Goal: Subscribe to service/newsletter

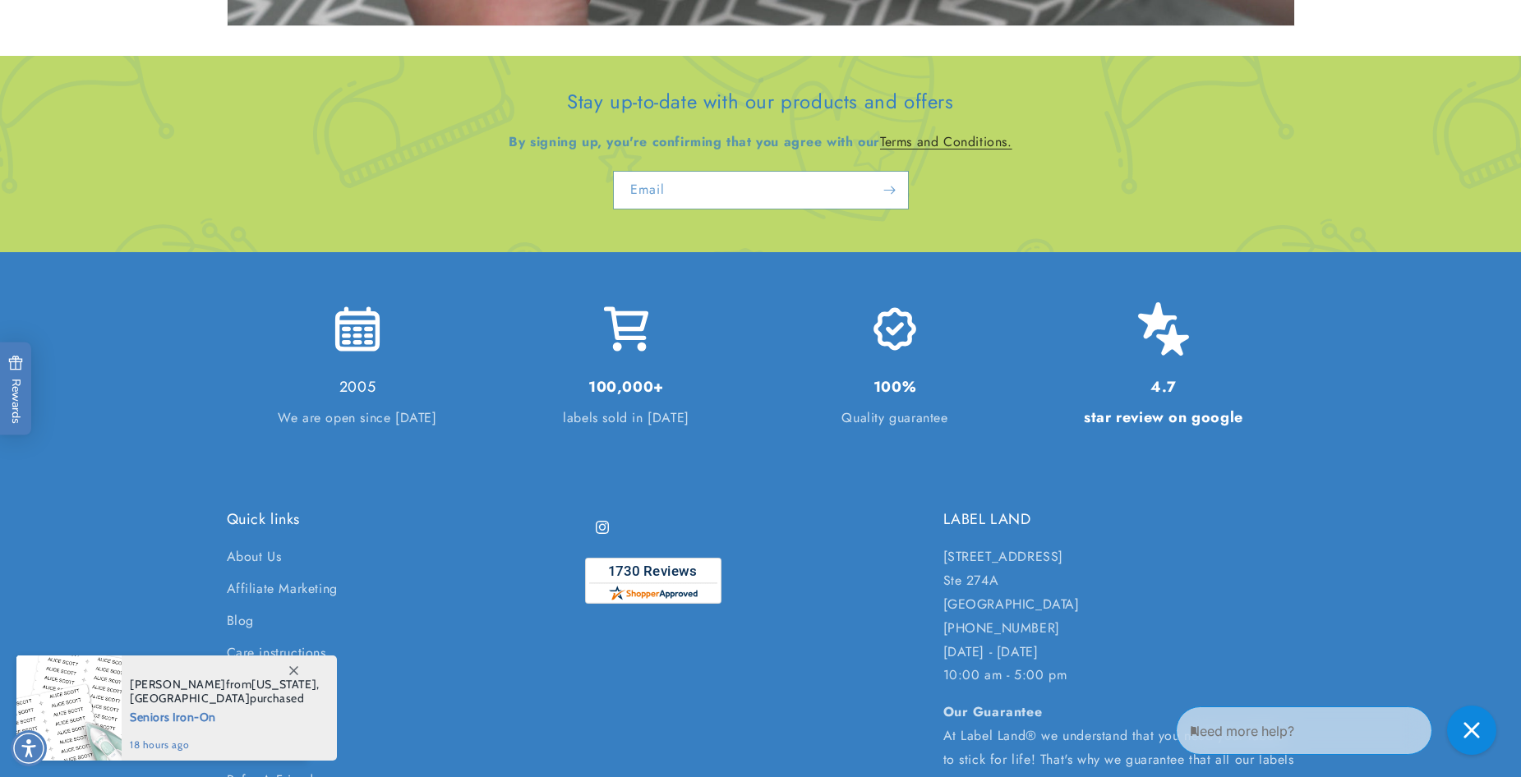
scroll to position [3616, 0]
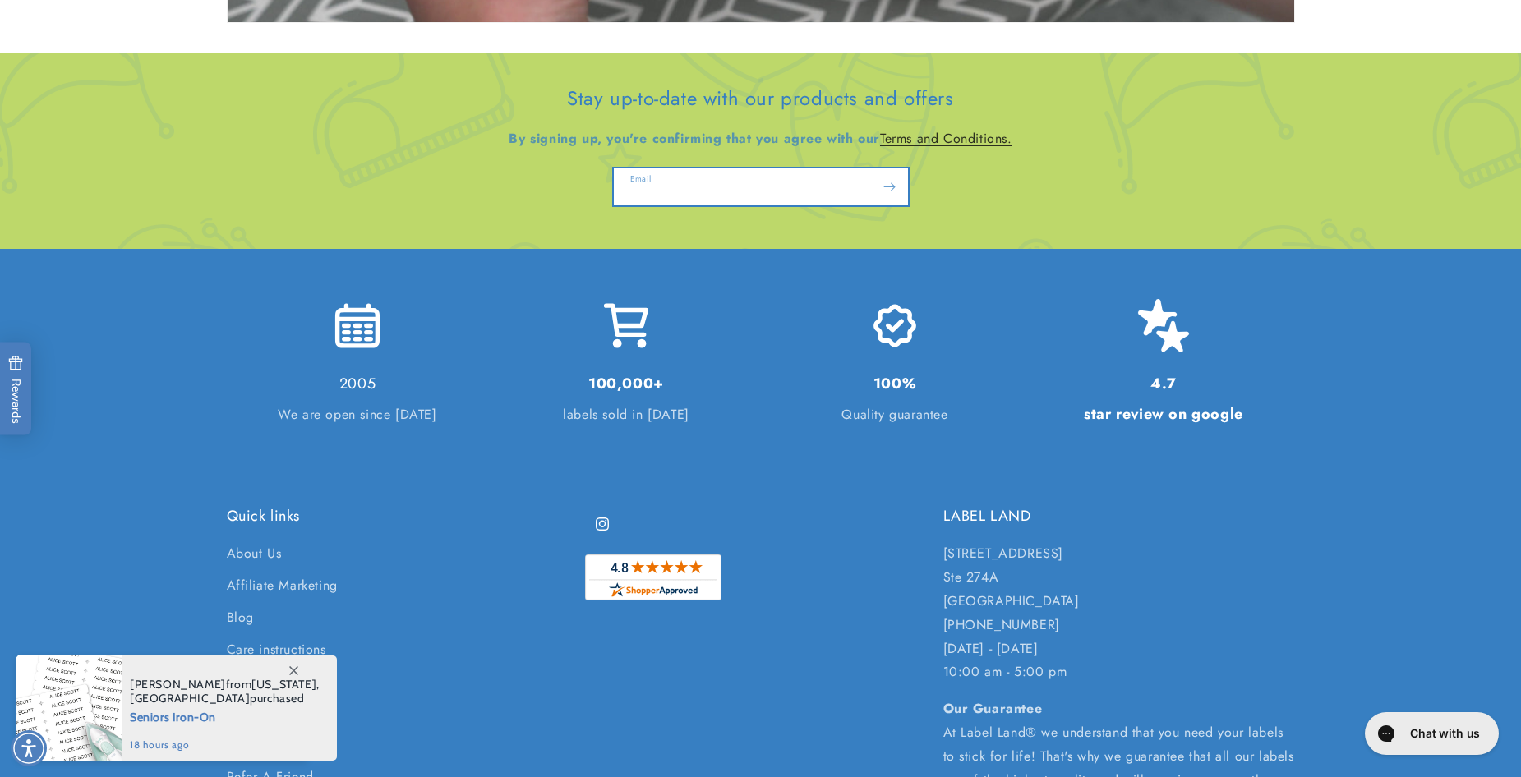
click at [633, 178] on input "Email" at bounding box center [761, 186] width 294 height 37
type input "**********"
click at [884, 187] on icon "Subscribe" at bounding box center [889, 187] width 12 height 21
click at [897, 187] on span "Subscribe" at bounding box center [889, 187] width 21 height 21
click at [893, 186] on icon "Subscribe" at bounding box center [890, 187] width 12 height 8
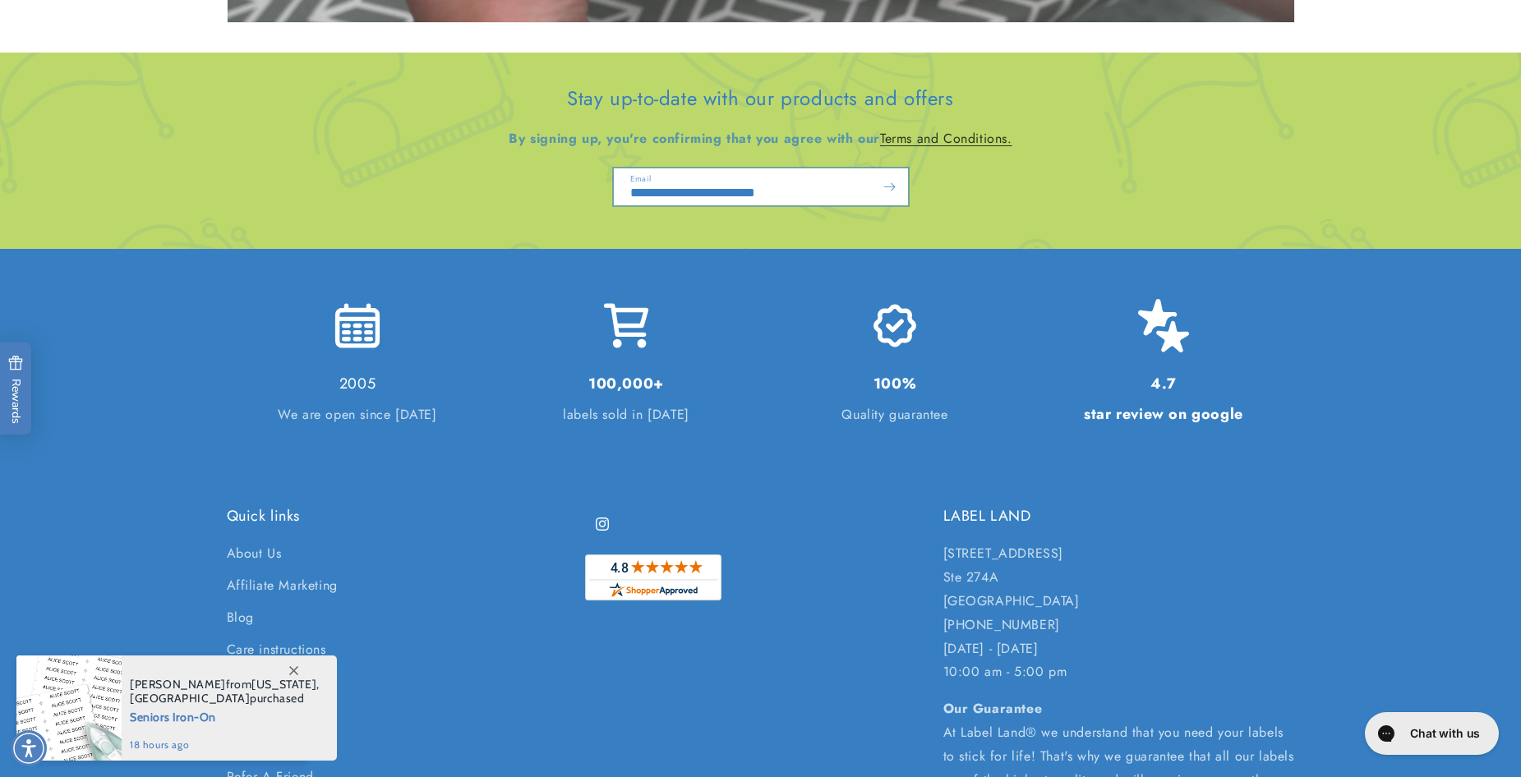
click at [887, 185] on icon "Subscribe" at bounding box center [889, 187] width 12 height 21
